Goal: Information Seeking & Learning: Understand process/instructions

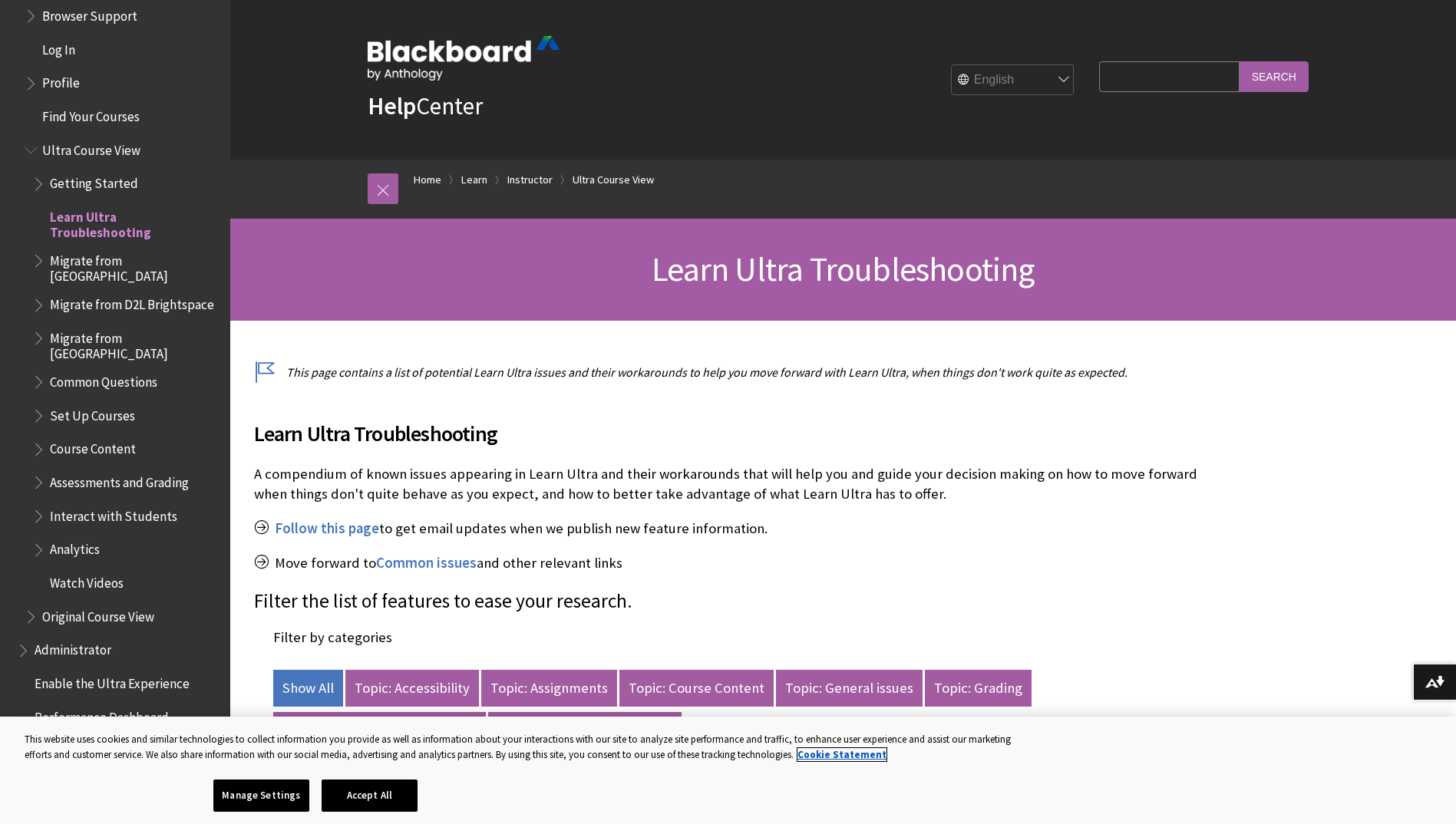
scroll to position [1770, 0]
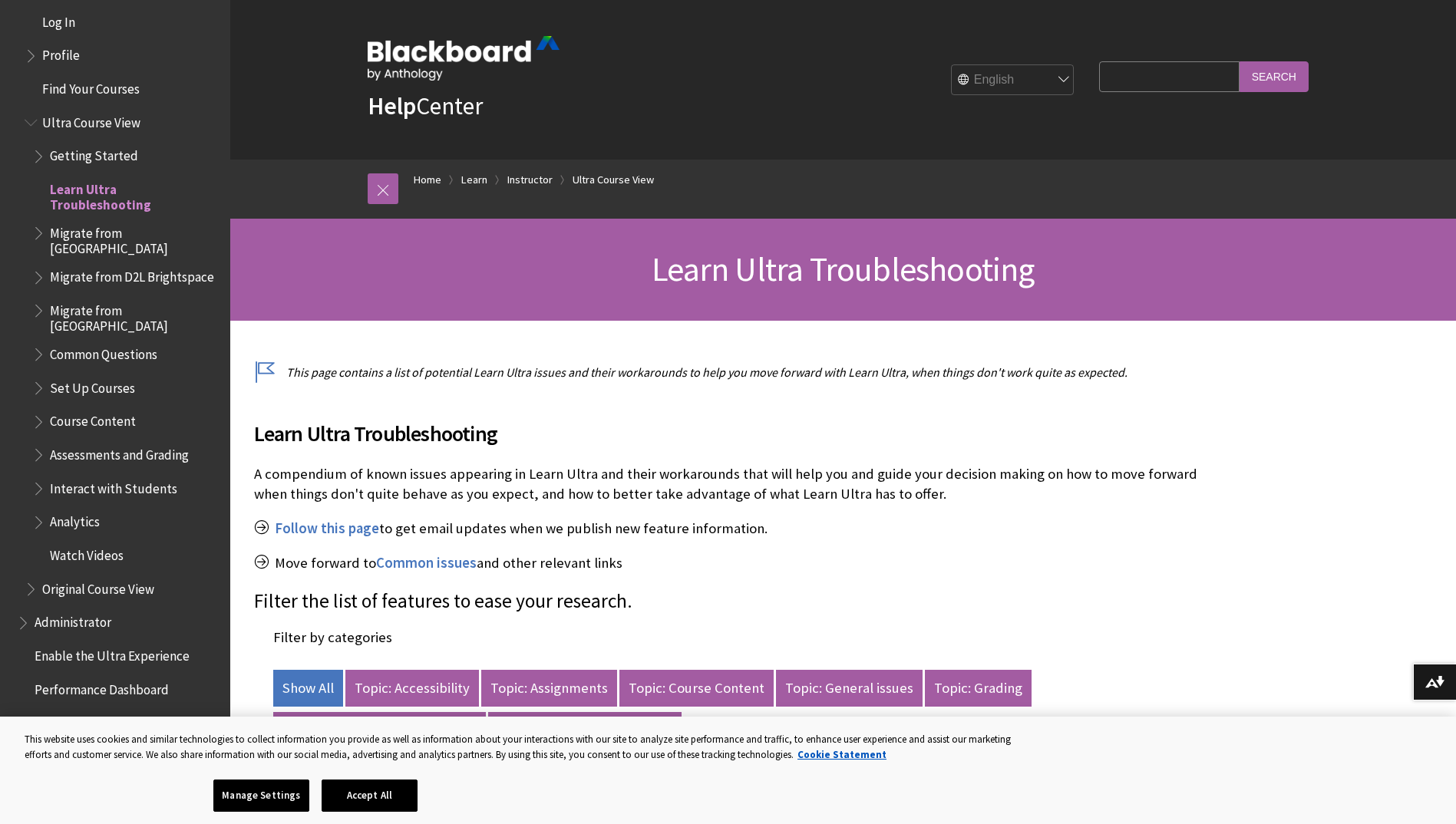
click at [126, 375] on span "Set Up Courses" at bounding box center [93, 385] width 85 height 21
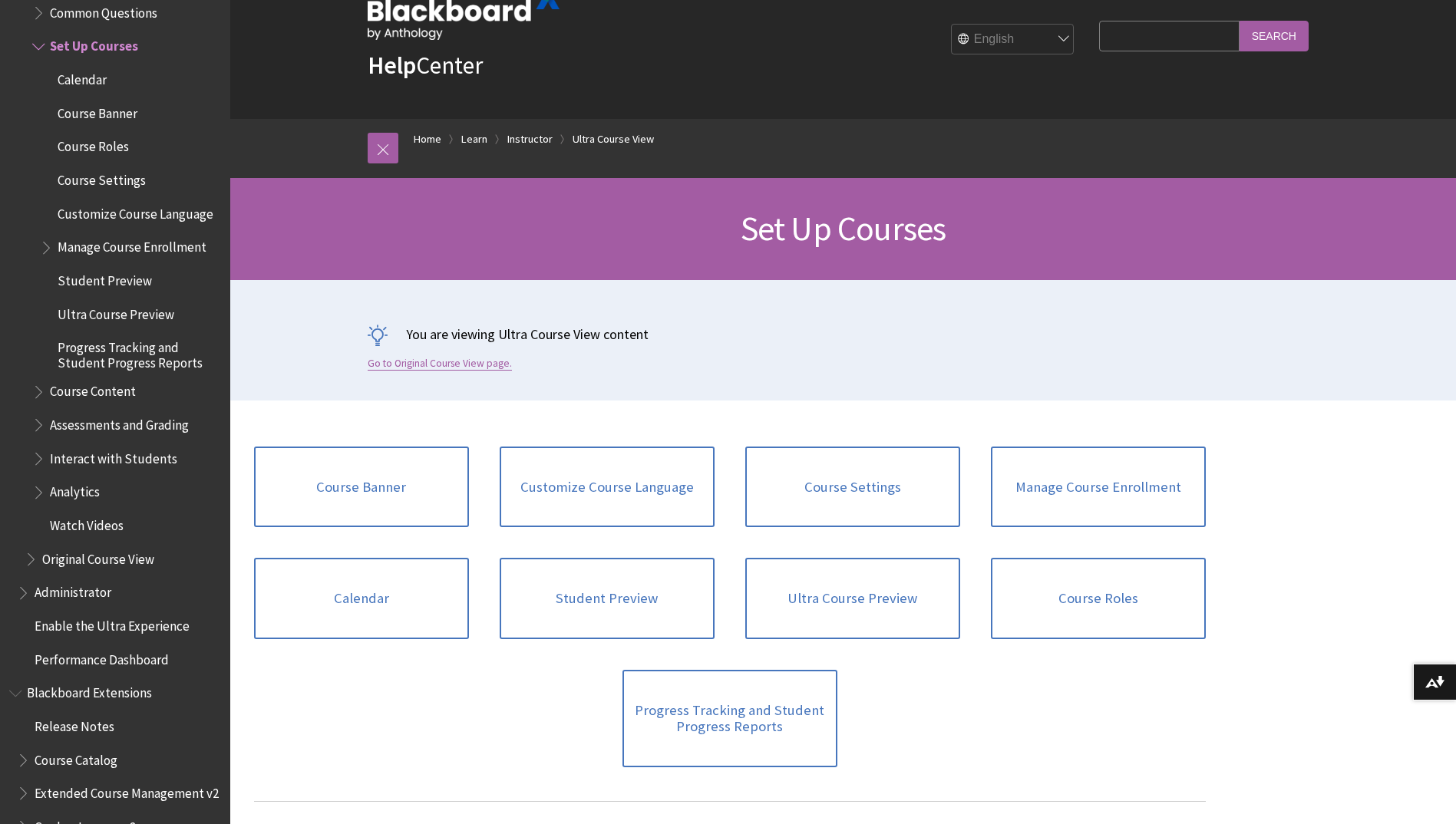
scroll to position [77, 0]
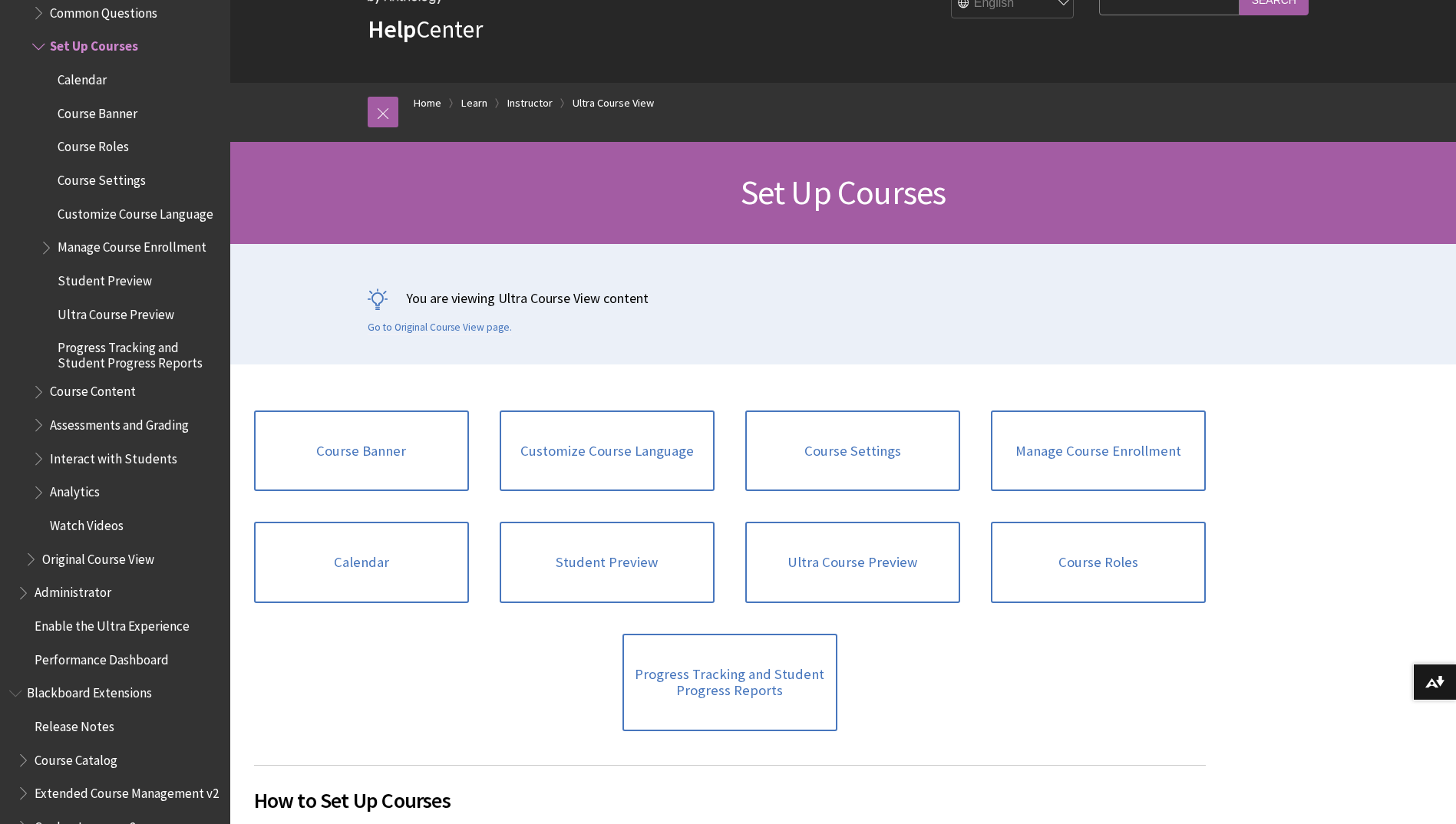
click at [105, 390] on span "Course Content" at bounding box center [93, 389] width 86 height 21
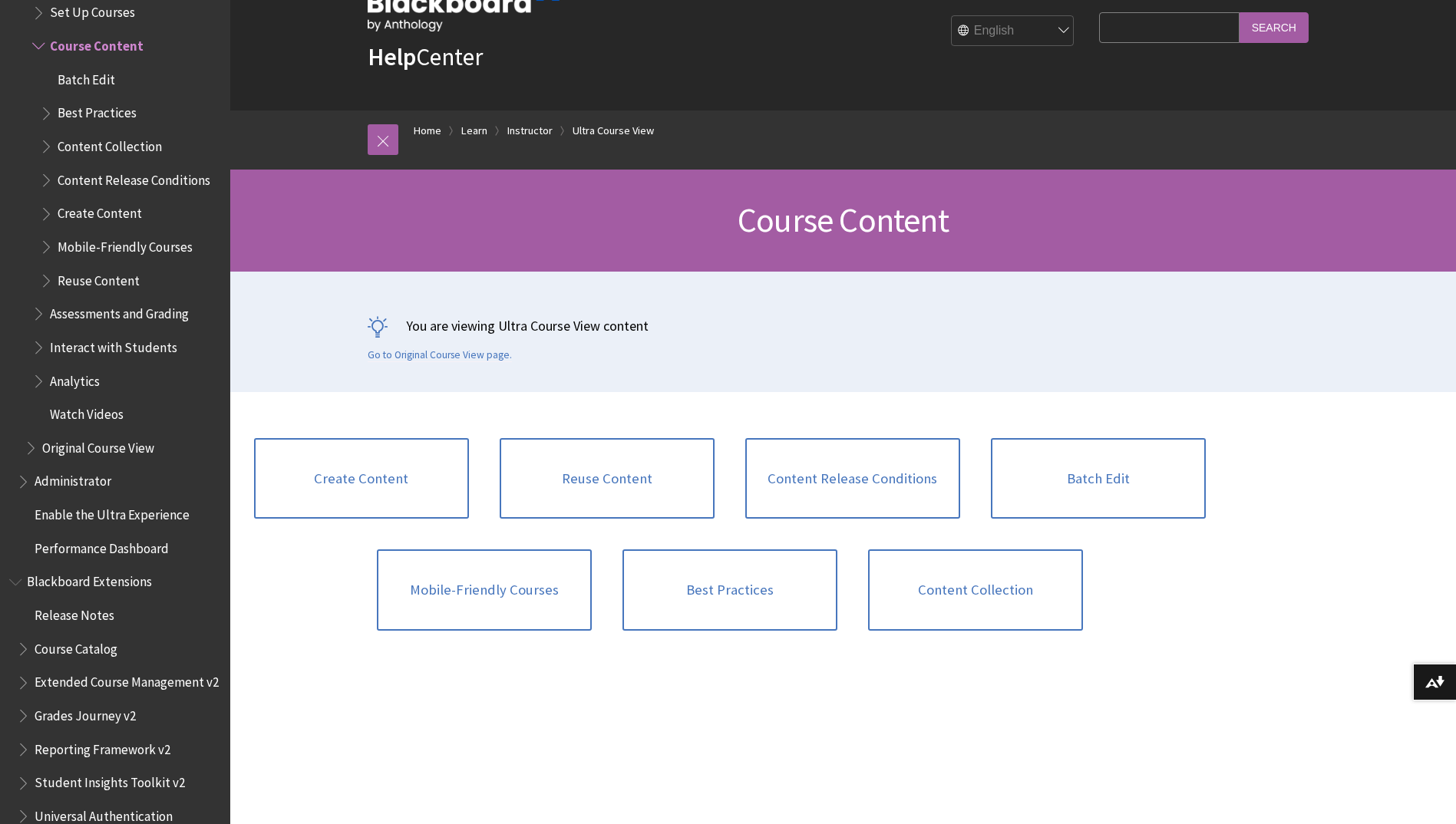
scroll to position [77, 0]
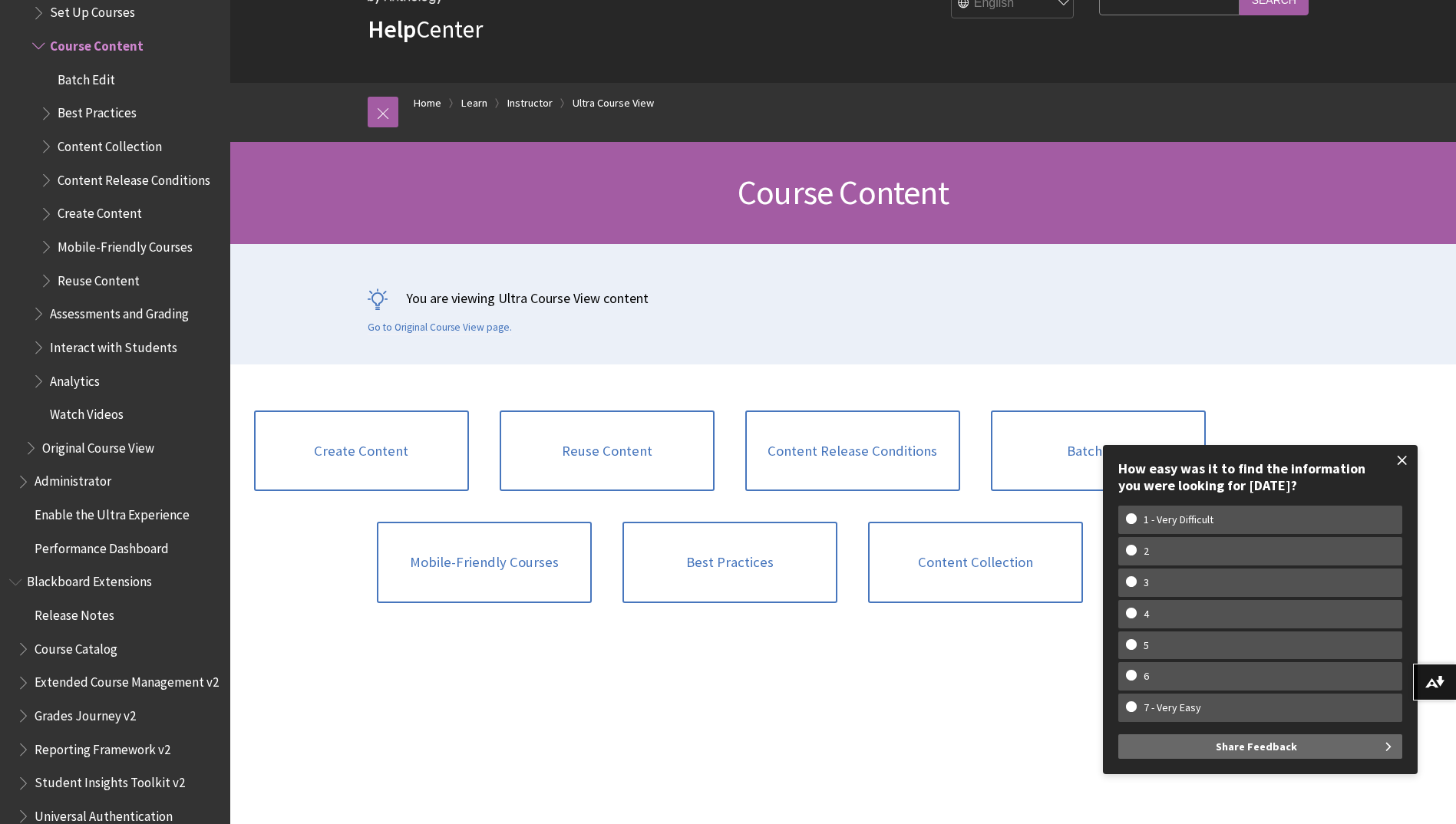
click at [1401, 461] on span at bounding box center [1401, 460] width 32 height 32
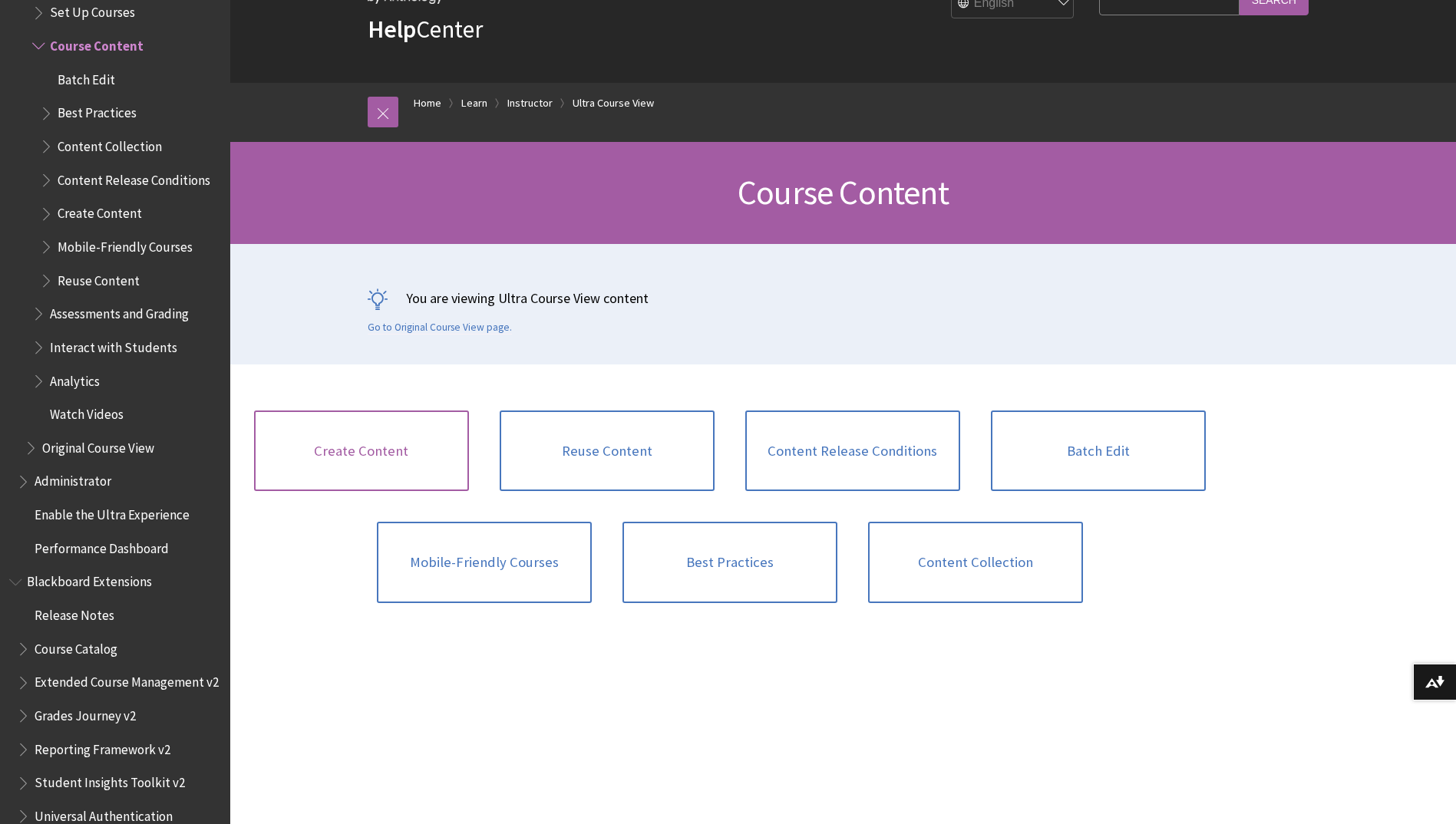
click at [389, 448] on link "Create Content" at bounding box center [361, 451] width 215 height 81
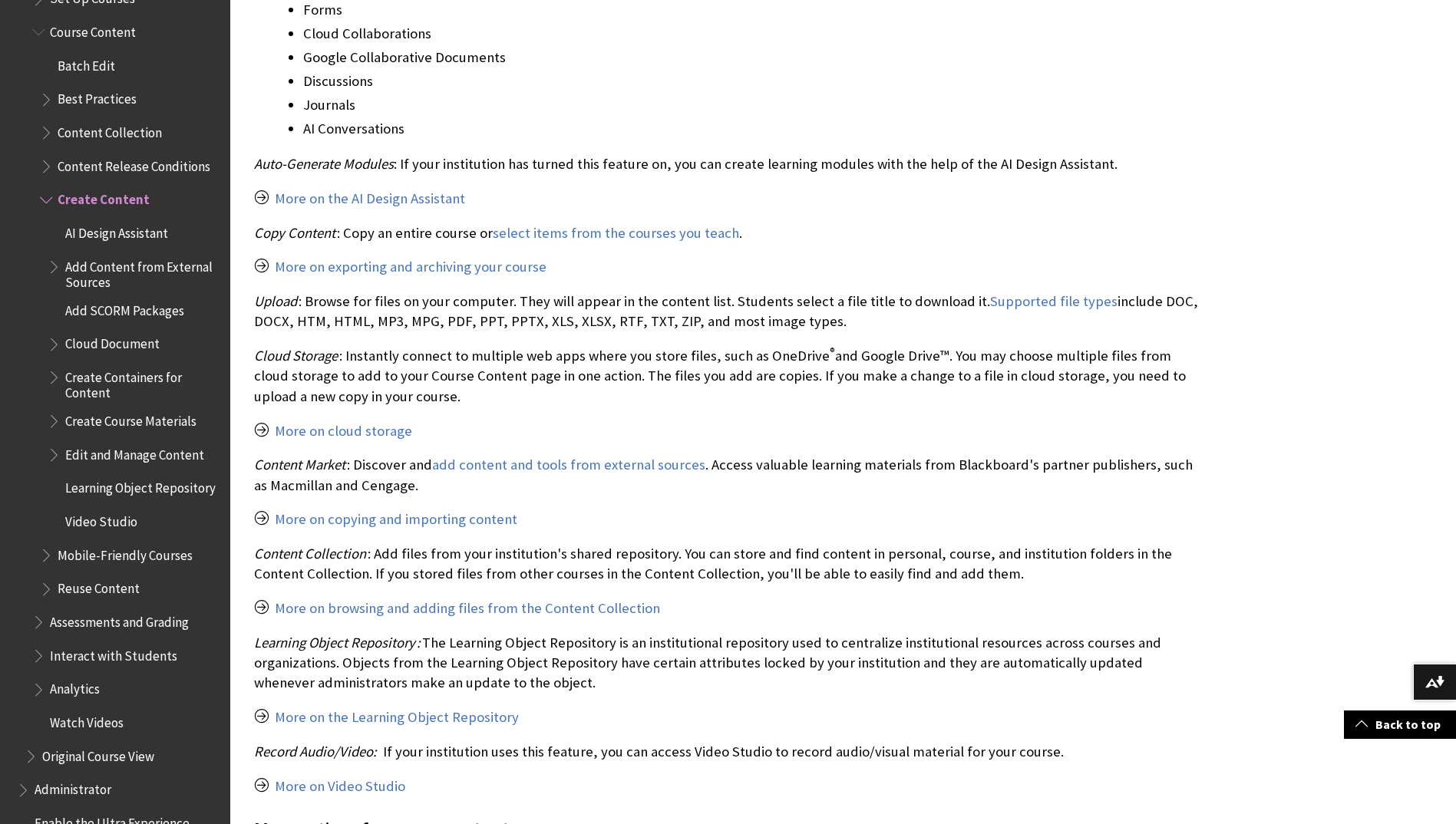
scroll to position [1457, 0]
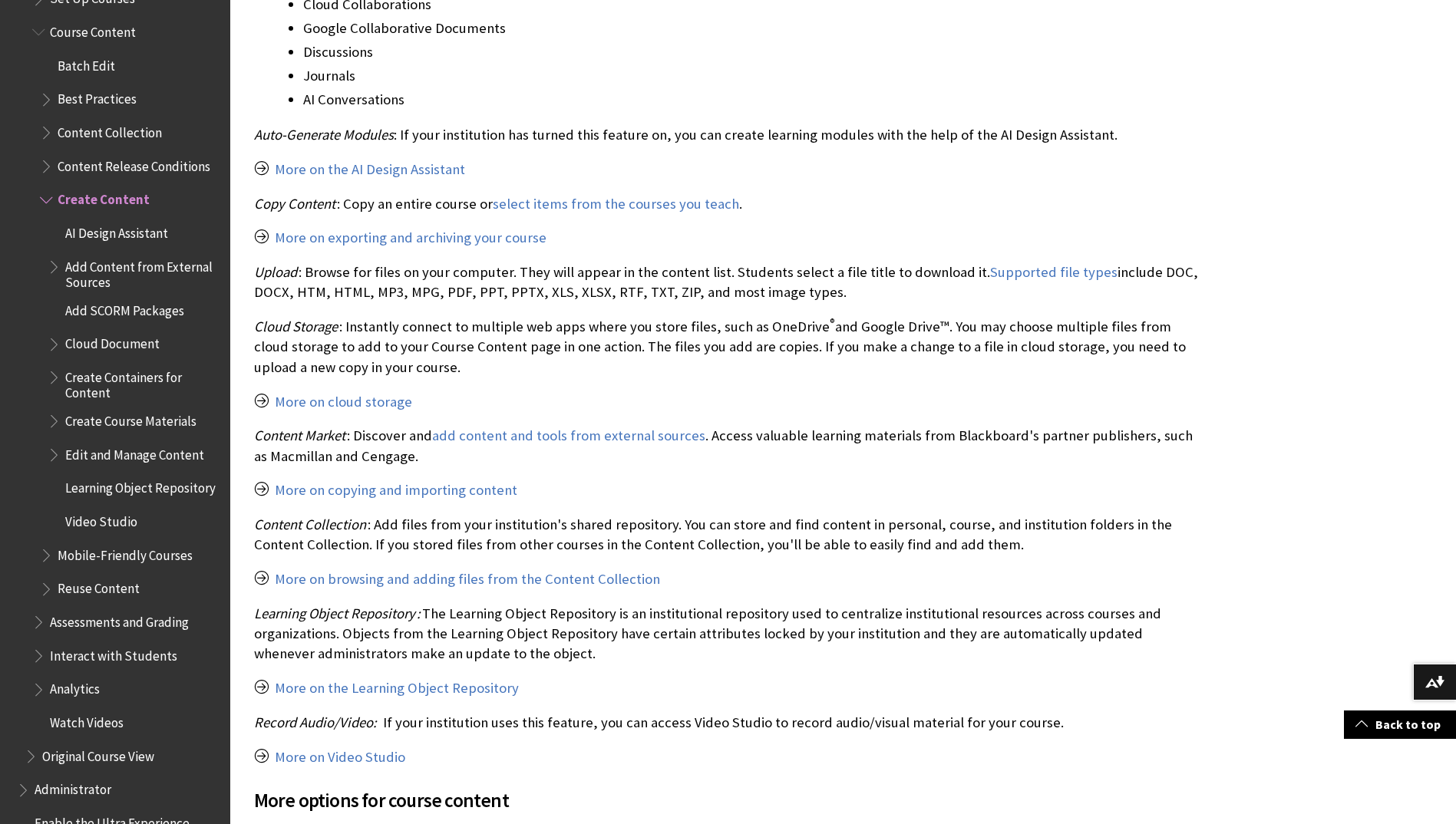
drag, startPoint x: 1372, startPoint y: 439, endPoint x: 1345, endPoint y: 449, distance: 28.8
click at [1371, 440] on div "Create content" at bounding box center [842, 730] width 1225 height 3494
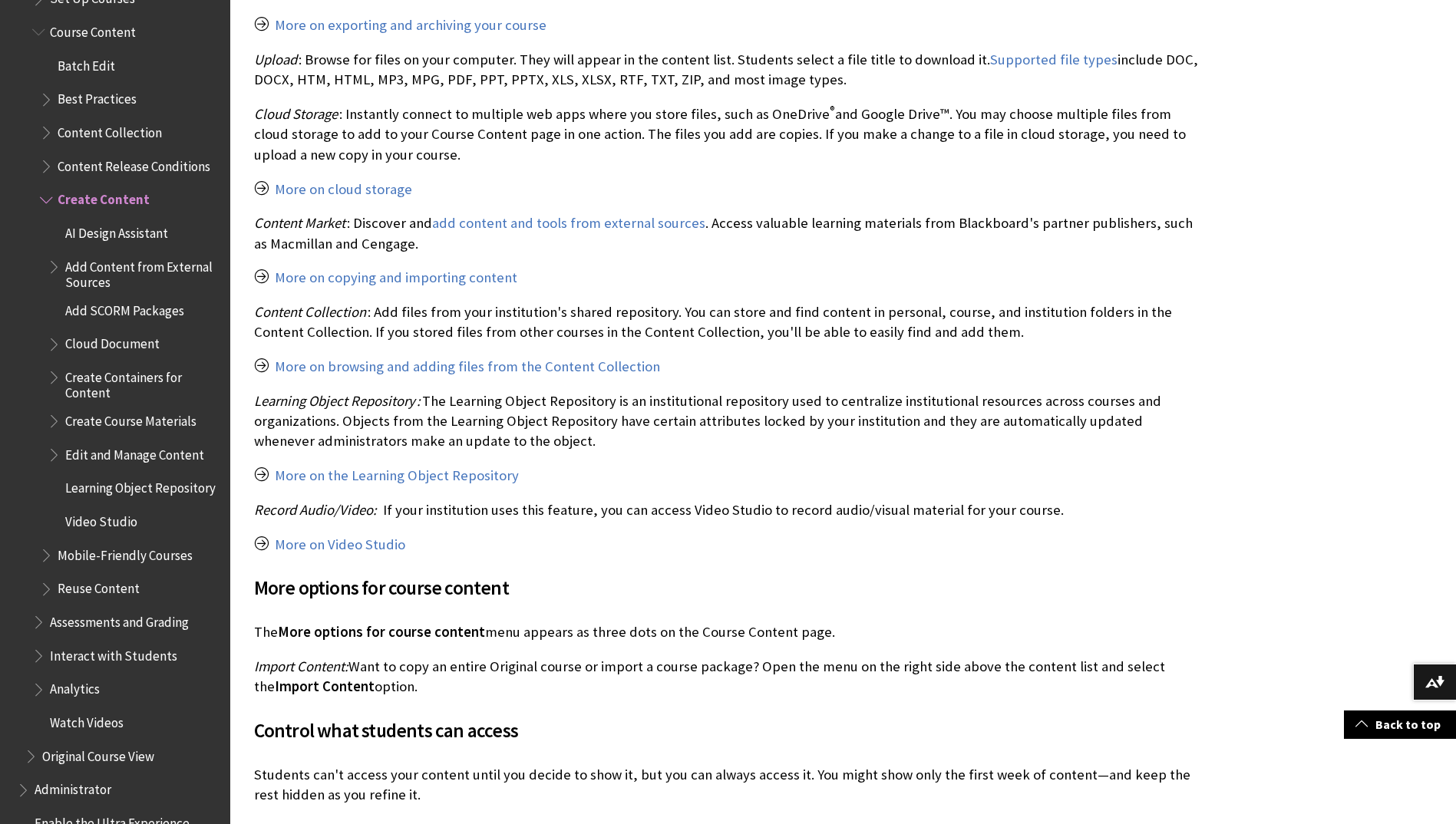
scroll to position [1688, 0]
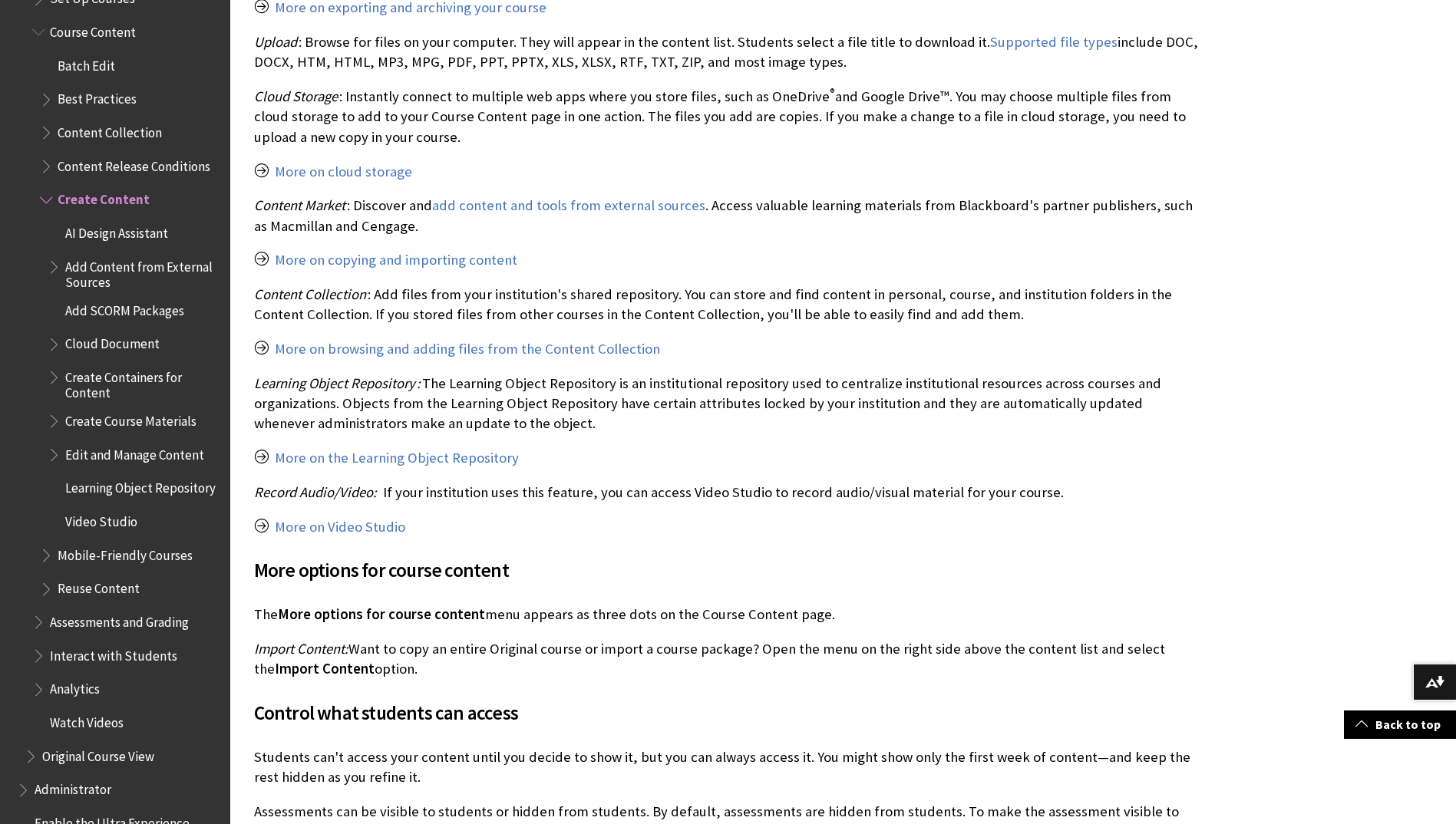
click at [1239, 411] on div "Create content" at bounding box center [842, 500] width 1225 height 3494
click at [161, 410] on span "Create Course Materials" at bounding box center [130, 418] width 131 height 21
click at [130, 410] on span "Create Course Materials" at bounding box center [135, 418] width 142 height 21
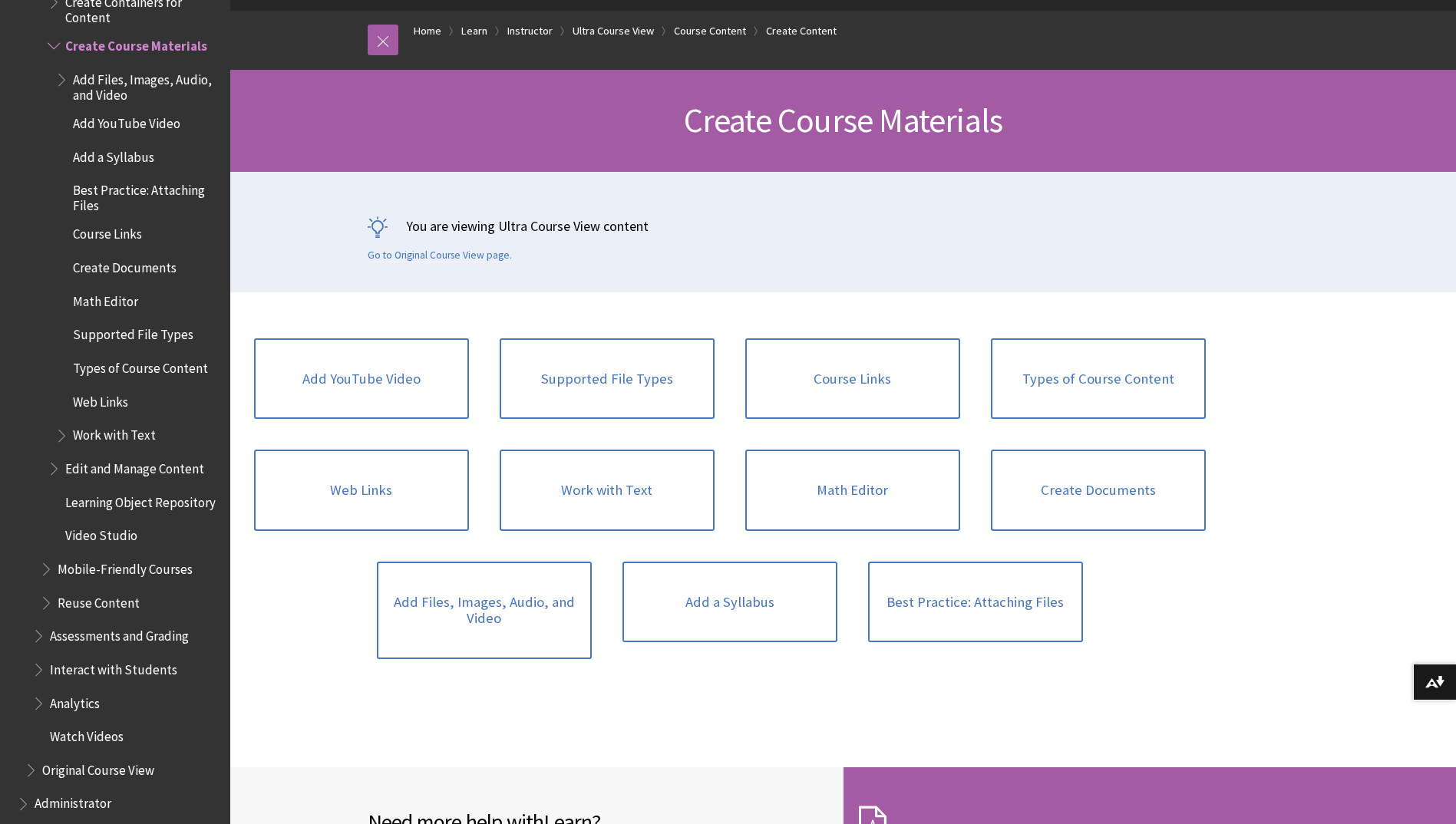
scroll to position [153, 0]
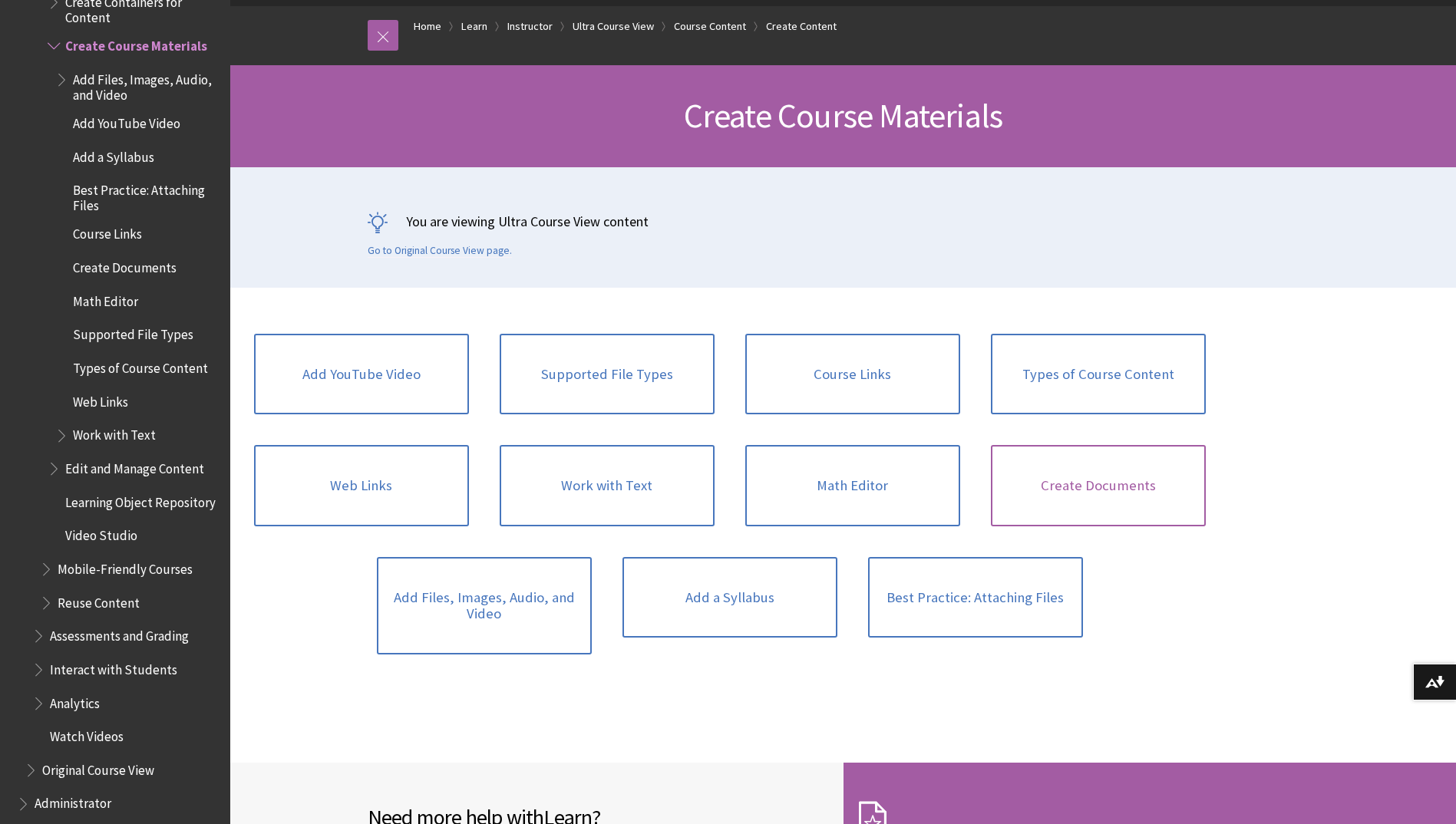
click at [1122, 486] on link "Create Documents" at bounding box center [1099, 486] width 215 height 81
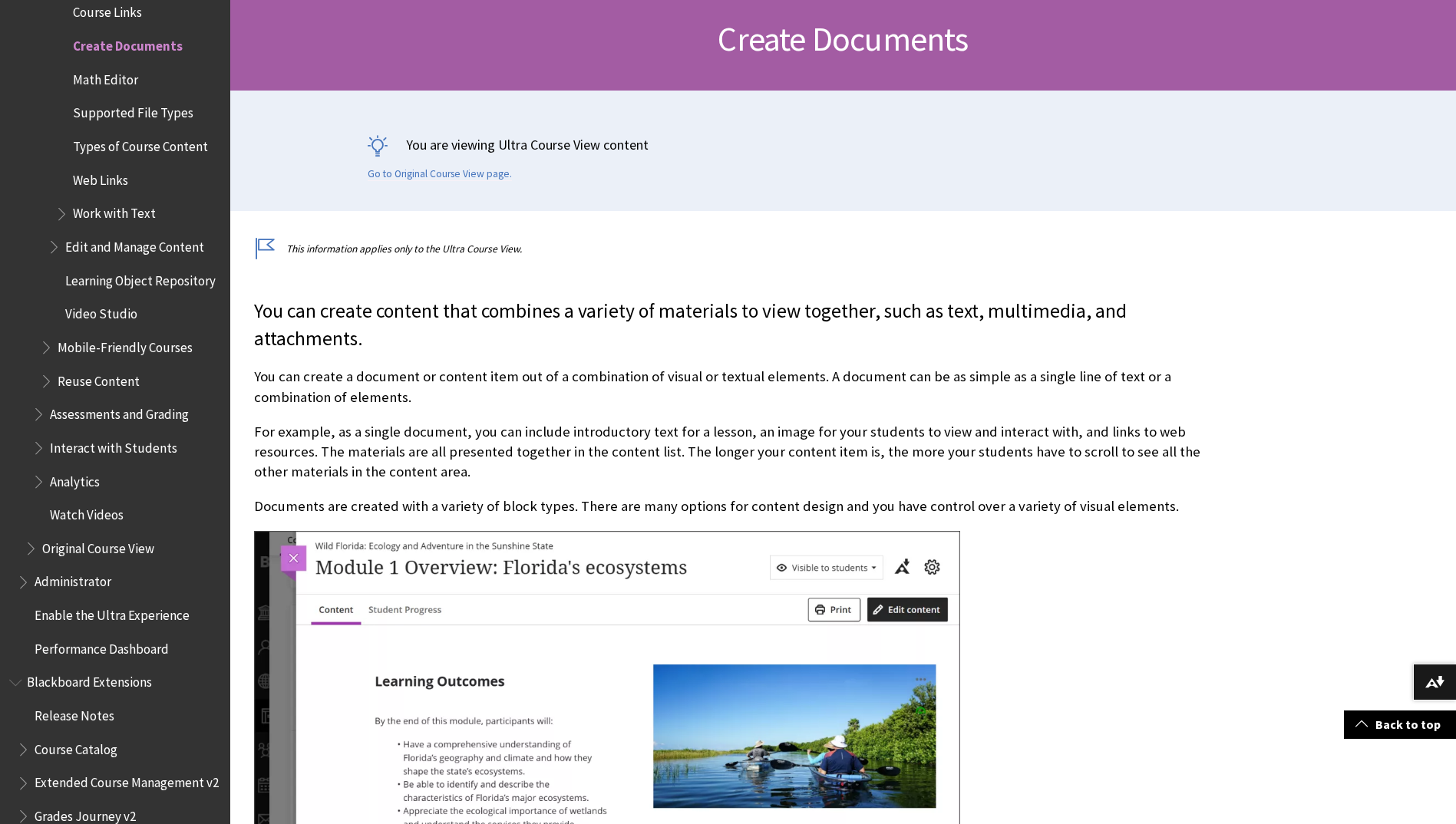
scroll to position [307, 0]
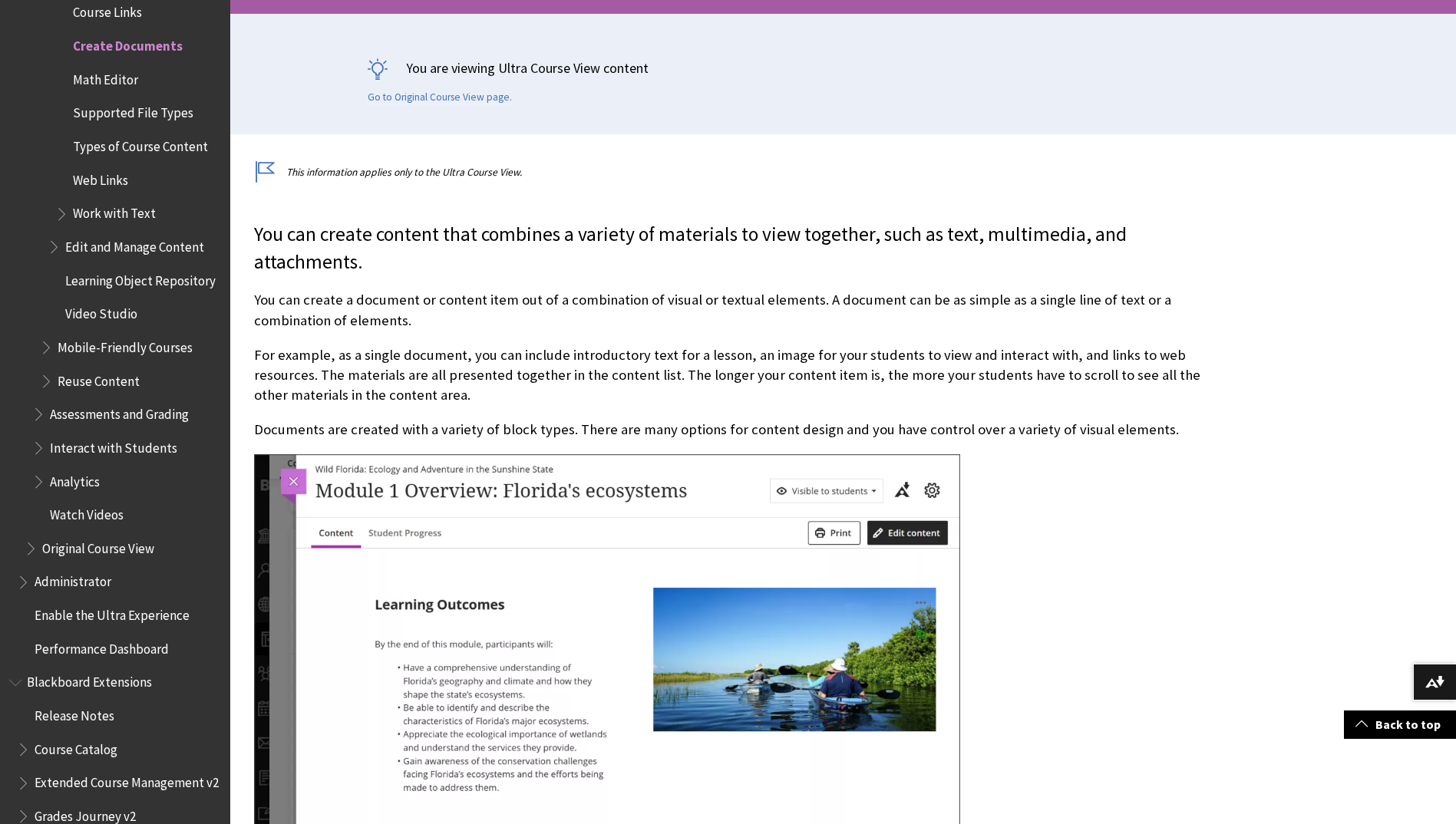
click at [164, 234] on span "Edit and Manage Content" at bounding box center [134, 244] width 139 height 21
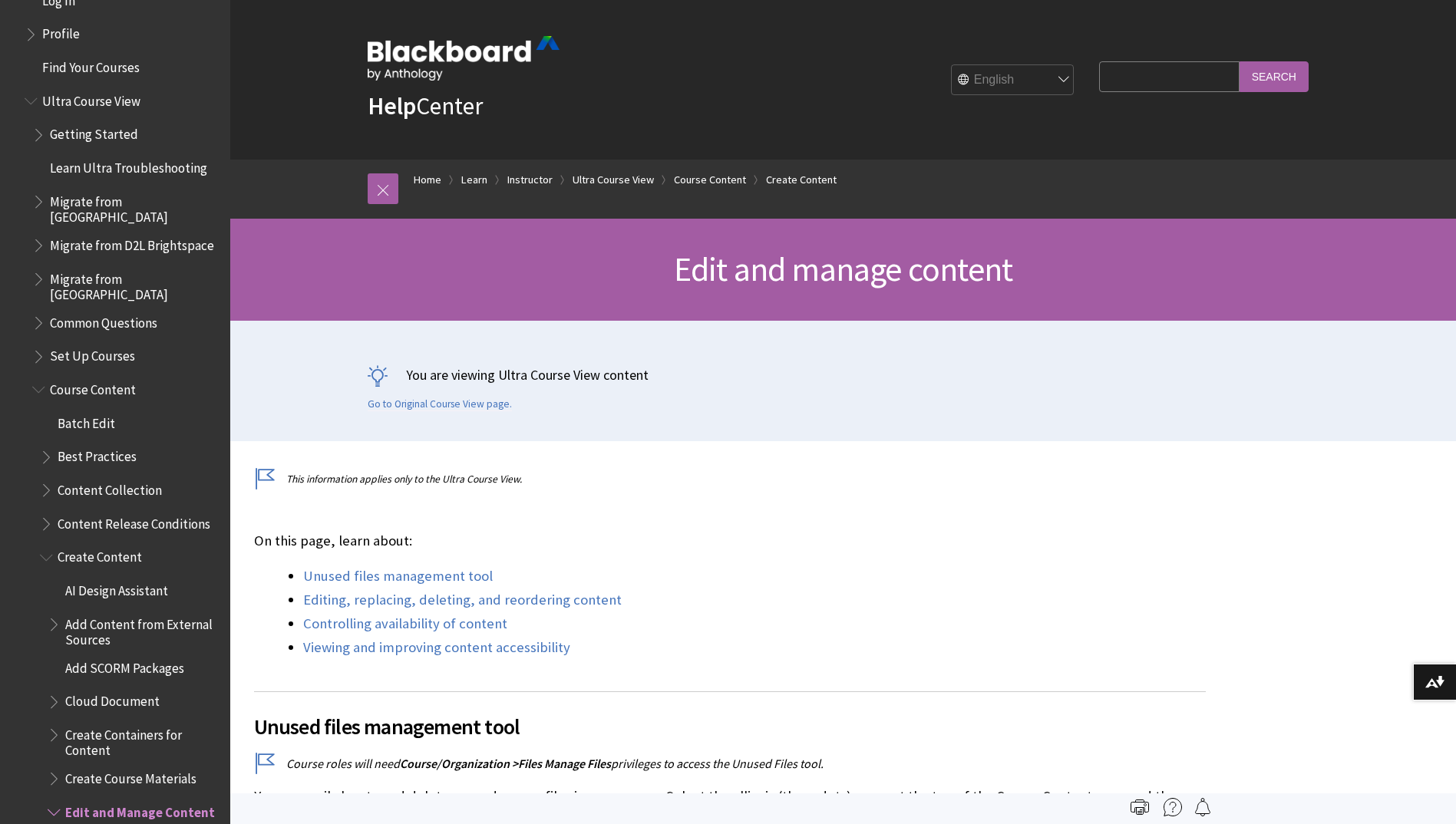
scroll to position [1868, 0]
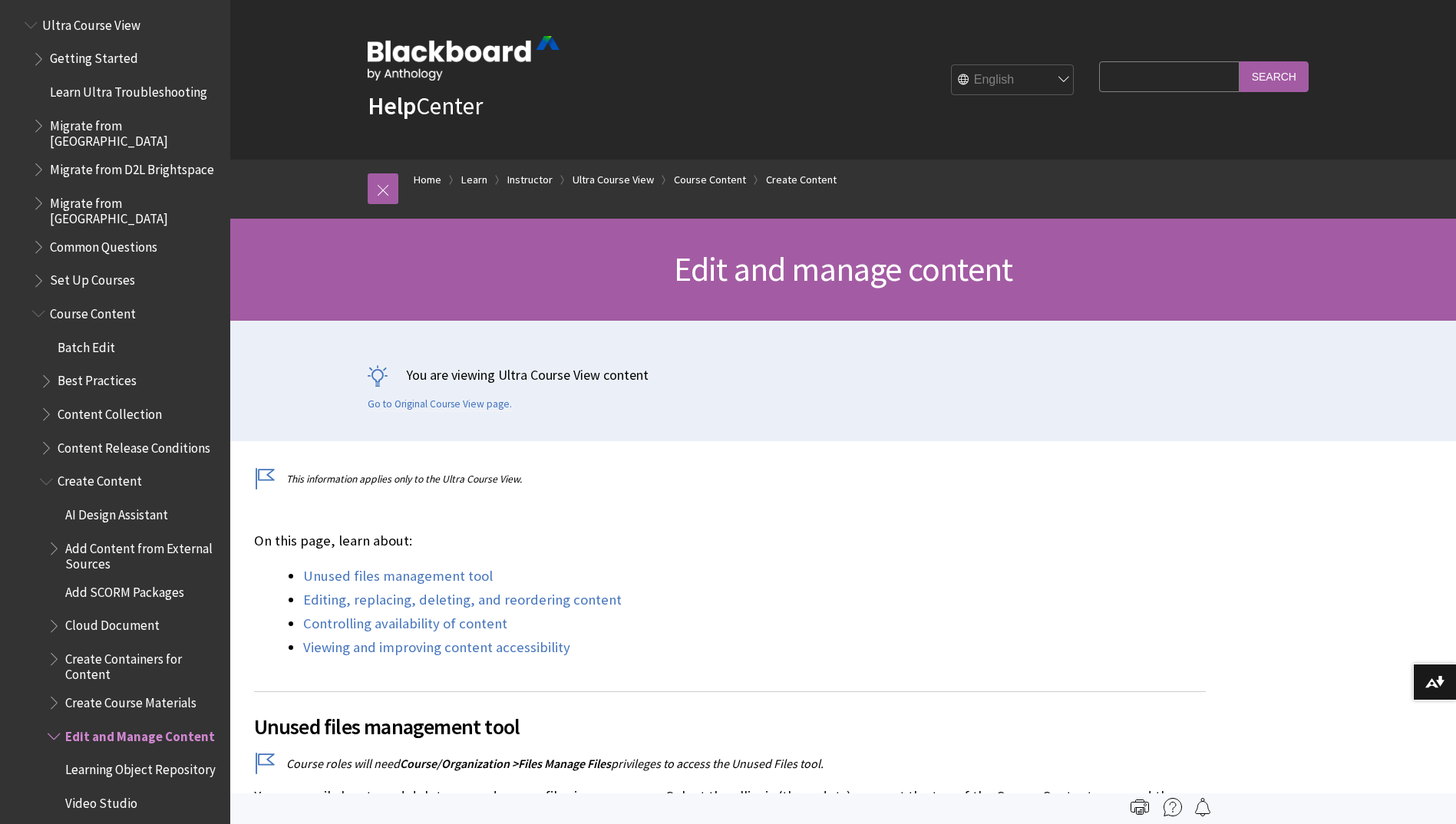
drag, startPoint x: 119, startPoint y: 296, endPoint x: 123, endPoint y: 320, distance: 24.3
click at [123, 320] on li "Course Content Batch Edit Best Practices Content Collection Content Release Con…" at bounding box center [127, 592] width 189 height 582
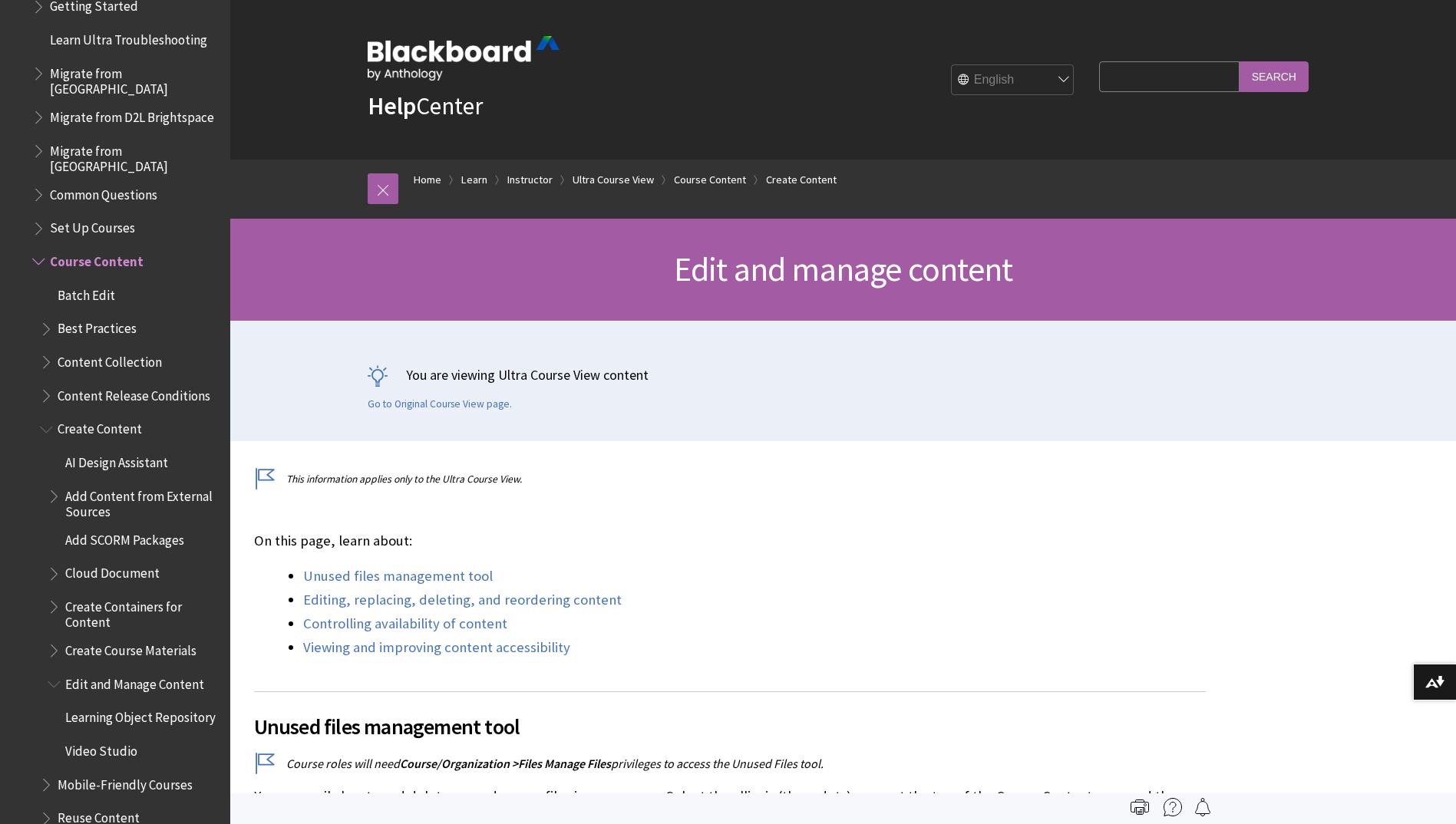
scroll to position [1945, 0]
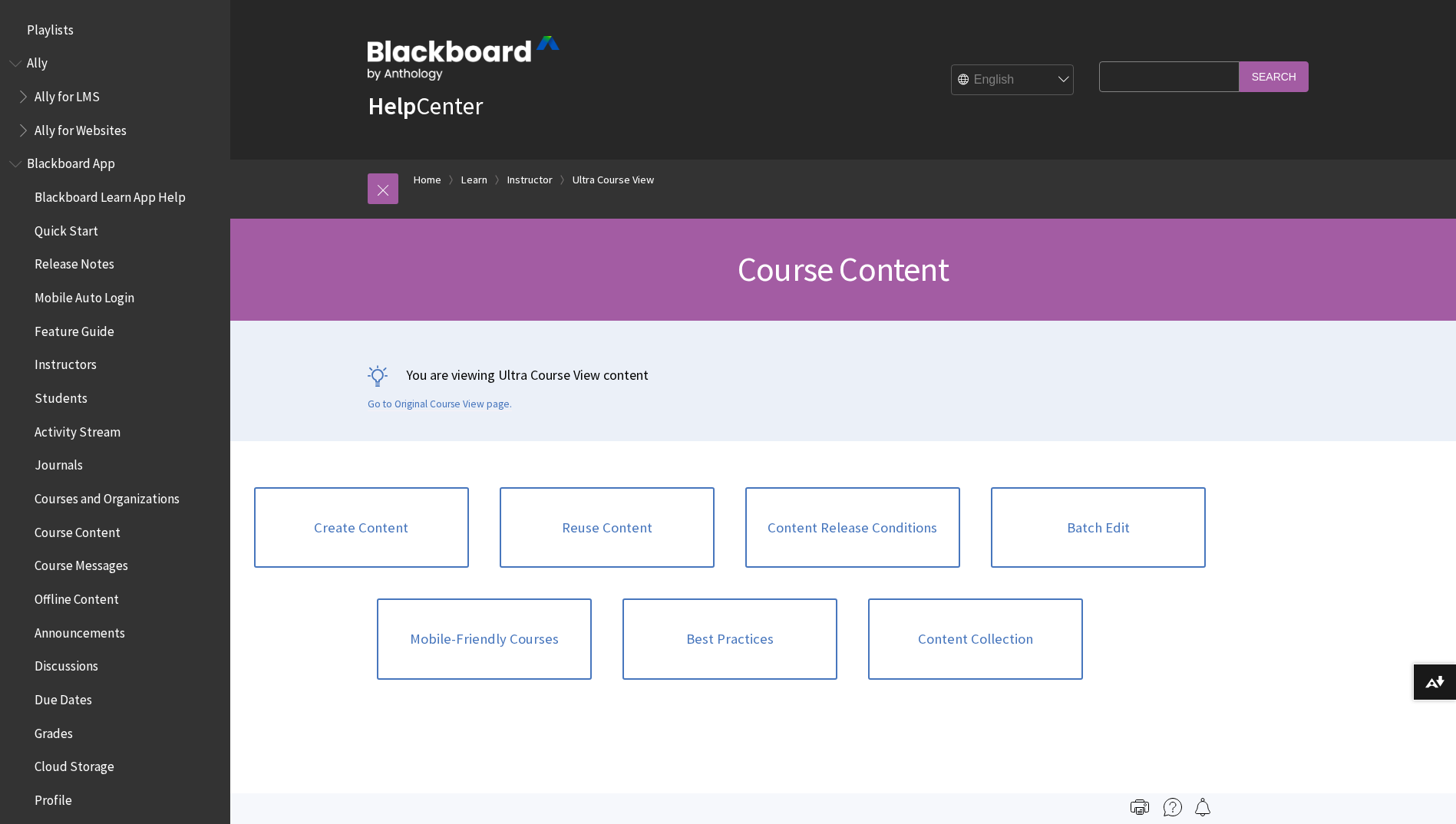
scroll to position [2135, 0]
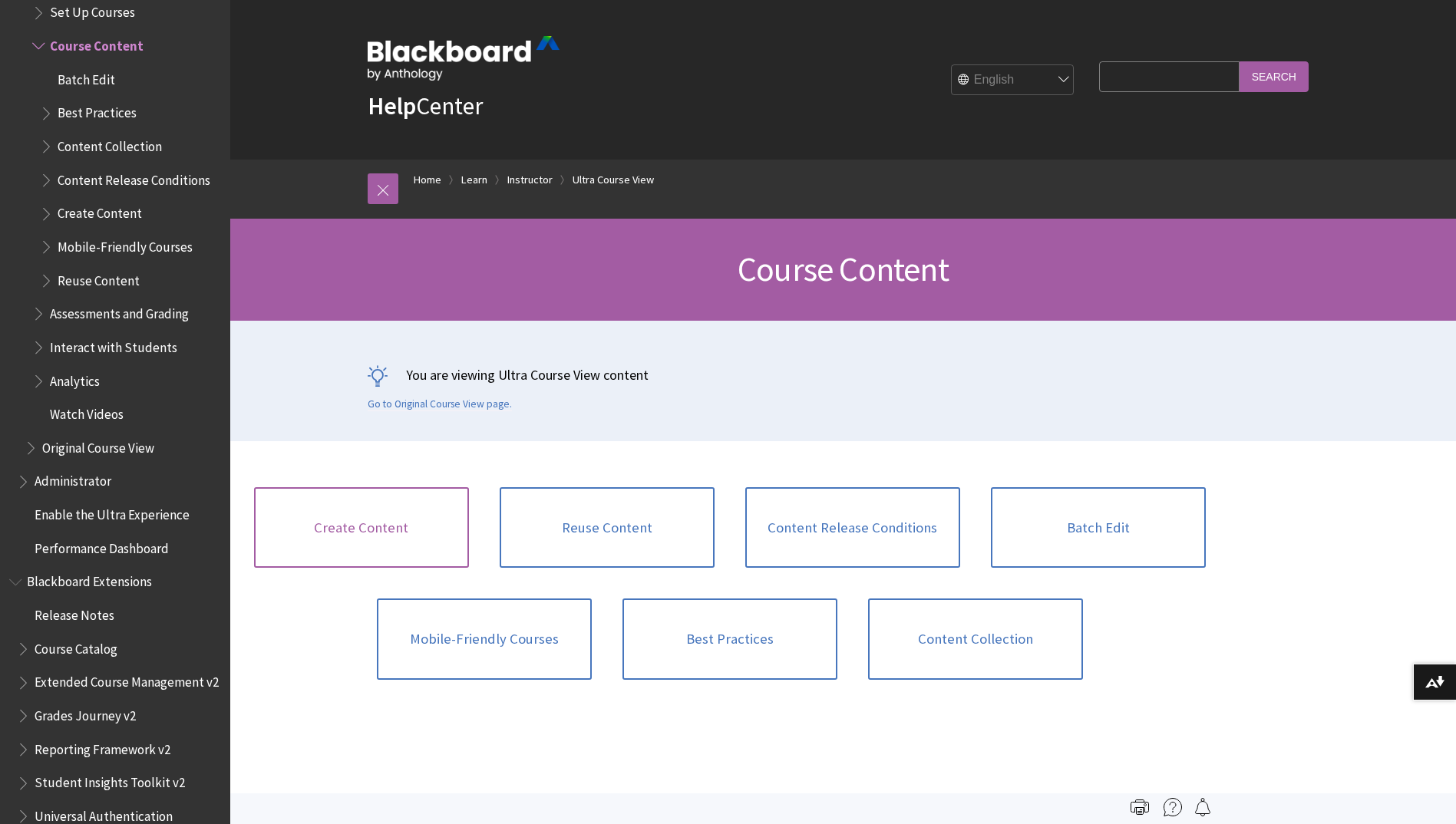
click at [369, 522] on link "Create Content" at bounding box center [361, 527] width 215 height 81
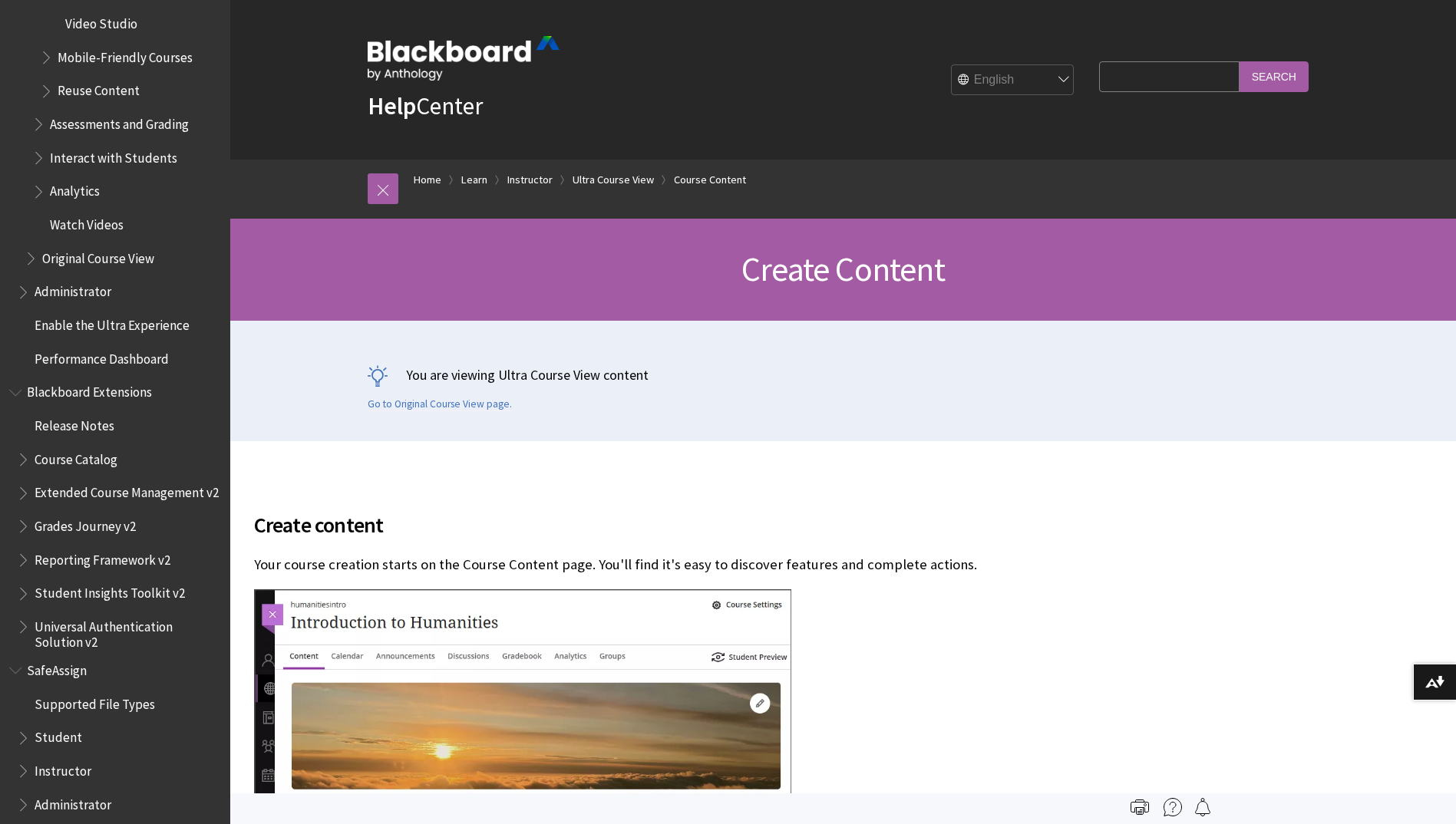
scroll to position [2668, 0]
